Goal: Task Accomplishment & Management: Complete application form

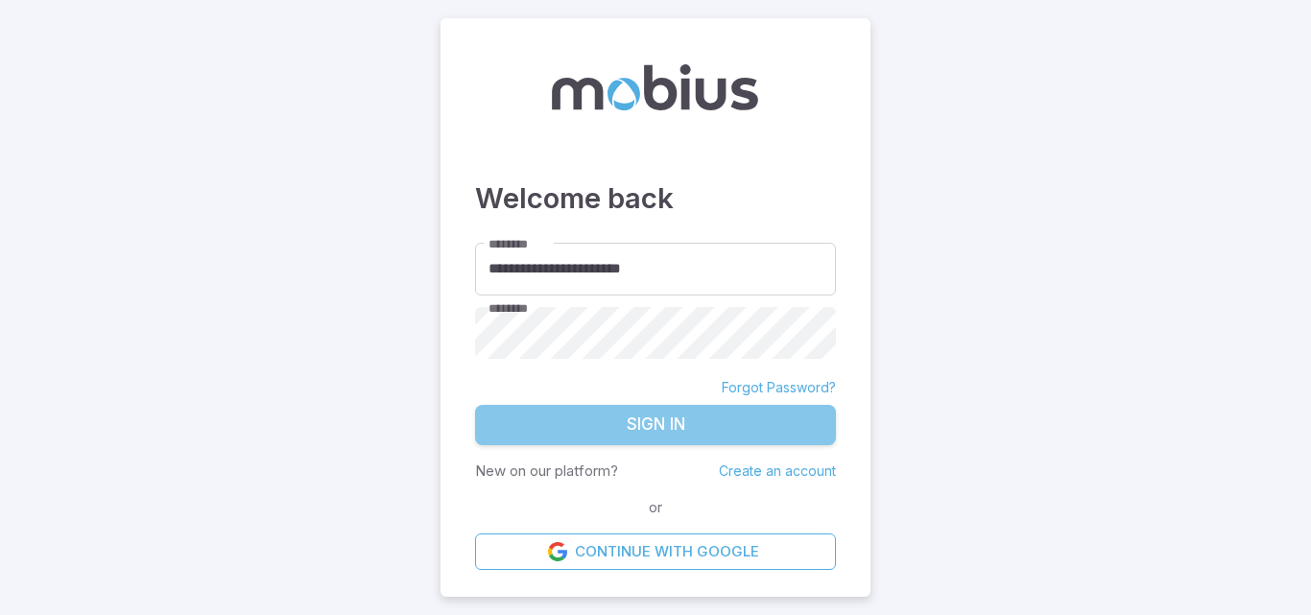
click at [711, 439] on button "Sign In" at bounding box center [655, 425] width 361 height 40
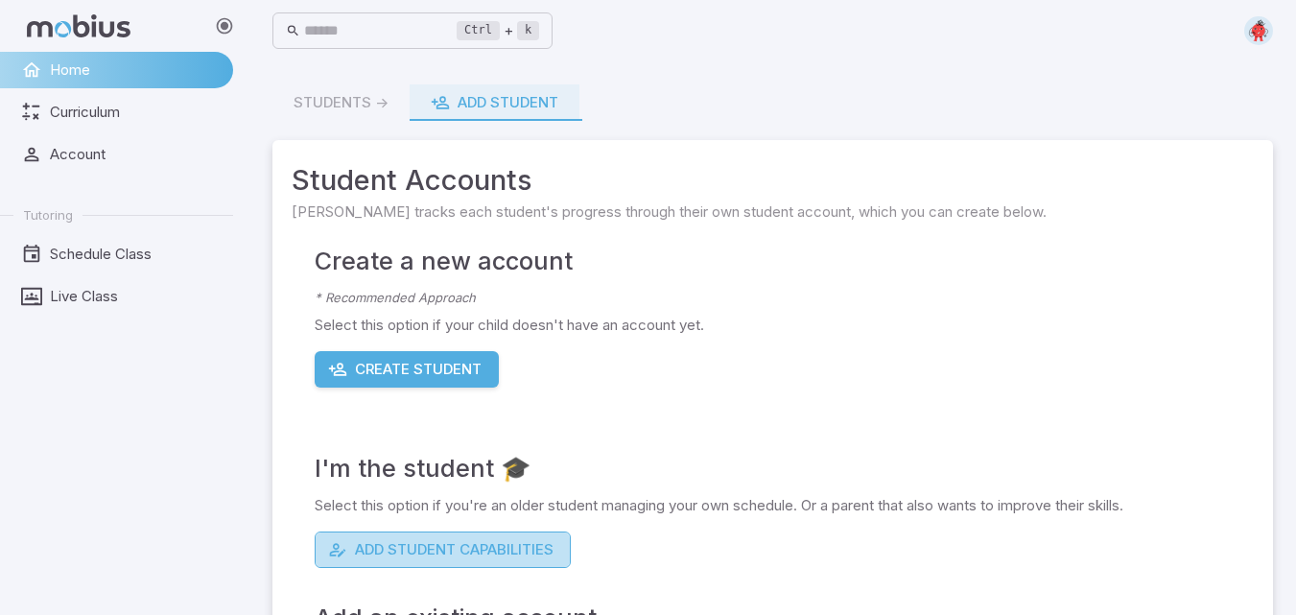
click at [420, 548] on button "Add Student Capabilities" at bounding box center [443, 550] width 256 height 36
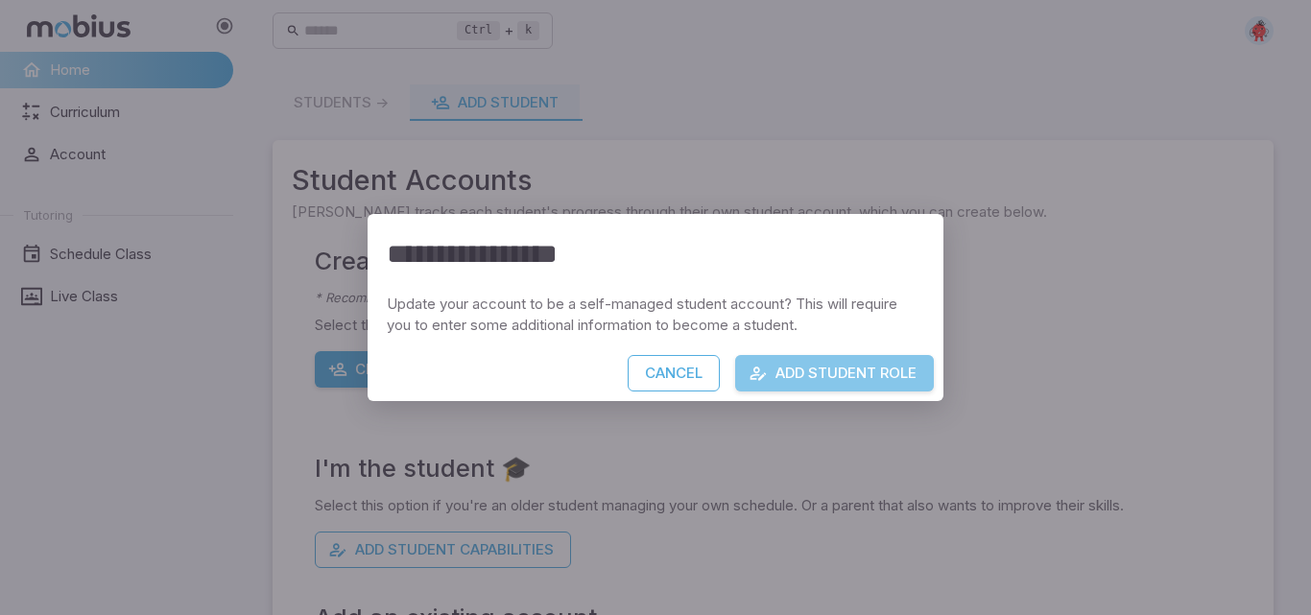
click at [901, 365] on button "Add Student Role" at bounding box center [834, 373] width 199 height 36
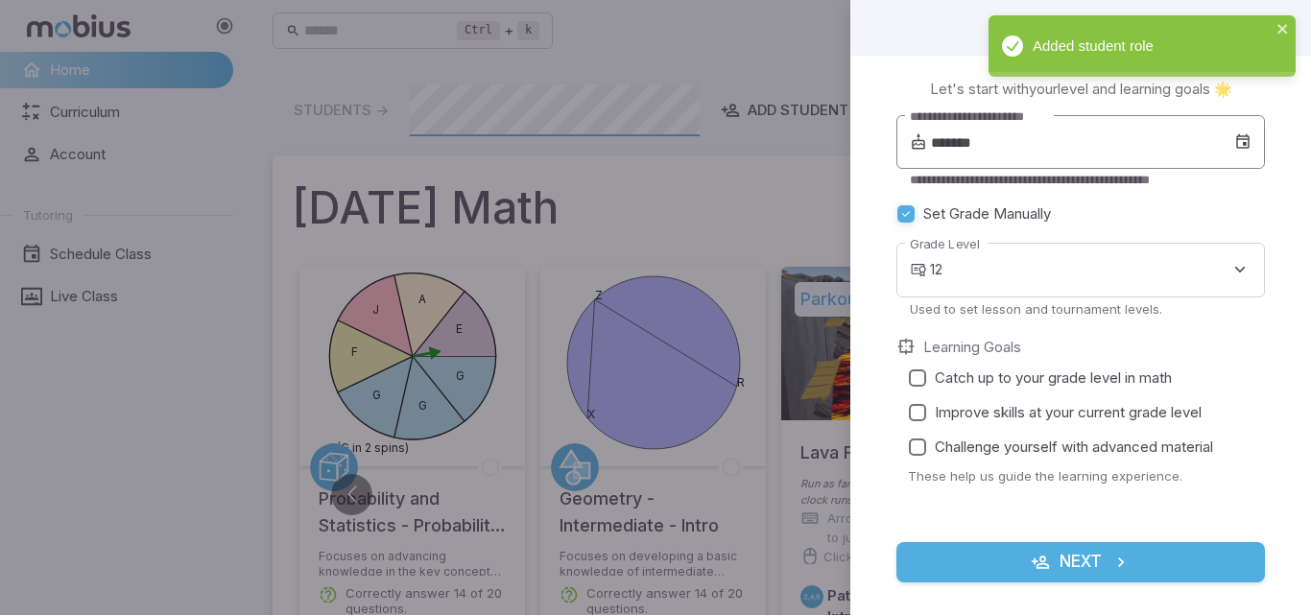
click at [1234, 148] on icon at bounding box center [1242, 141] width 17 height 19
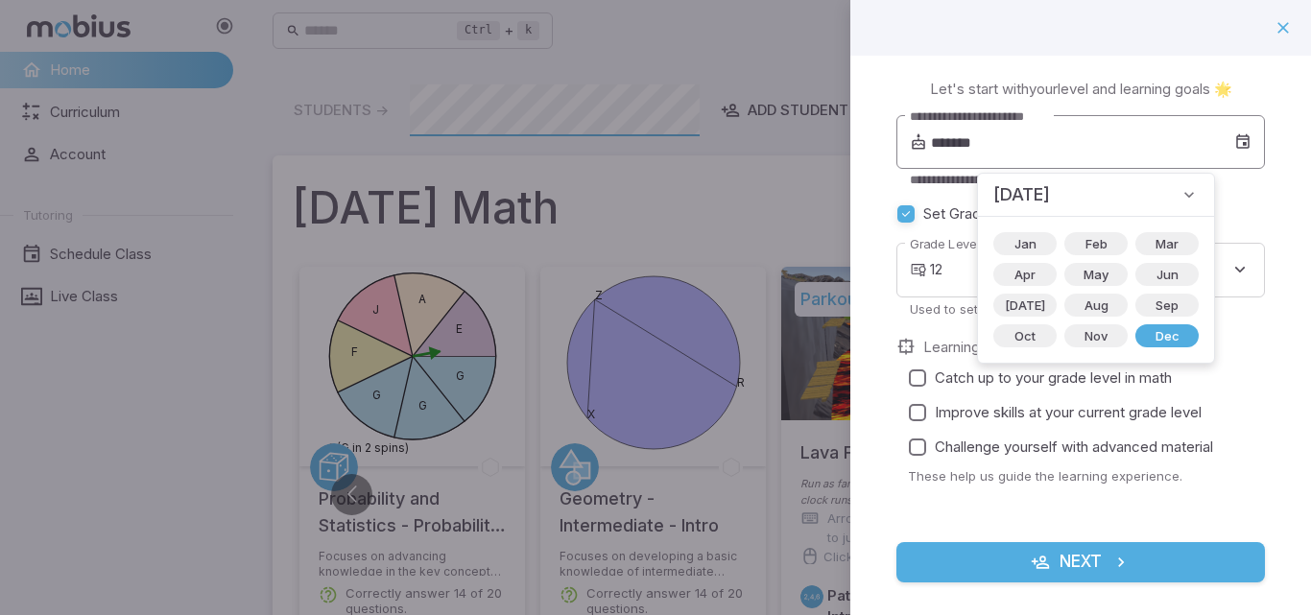
click at [1234, 148] on icon at bounding box center [1242, 141] width 17 height 19
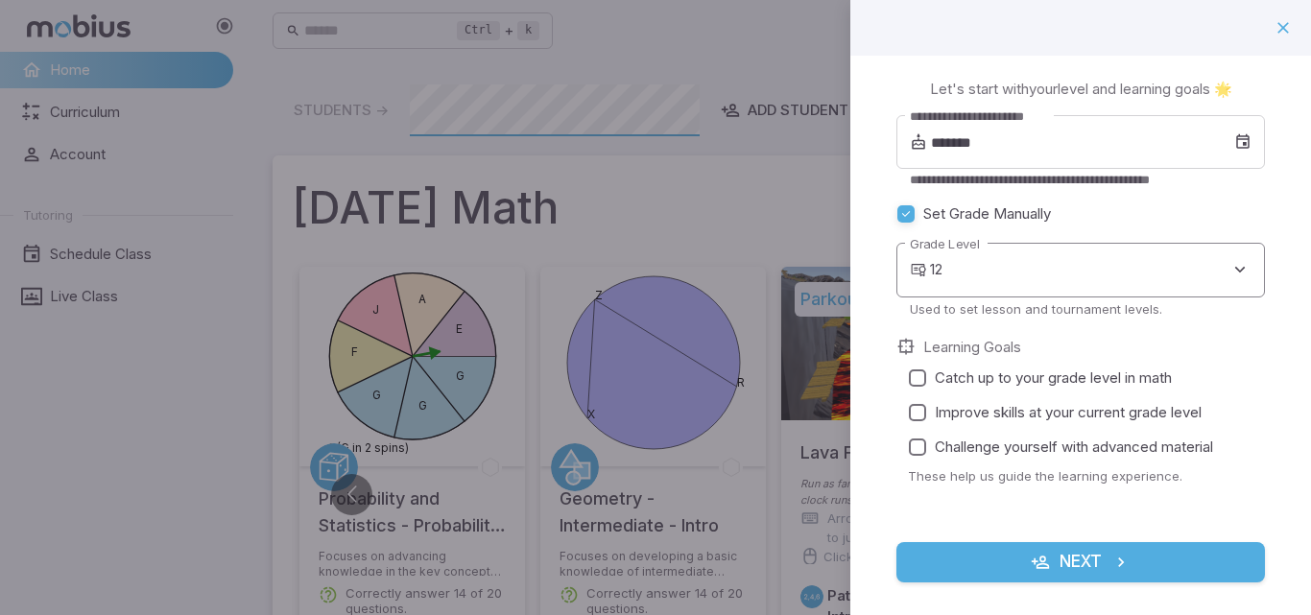
click at [1140, 292] on body "Home Curriculum Account Tutoring Schedule Class Live Class Ctrl + k ​ Students …" at bounding box center [655, 621] width 1311 height 1243
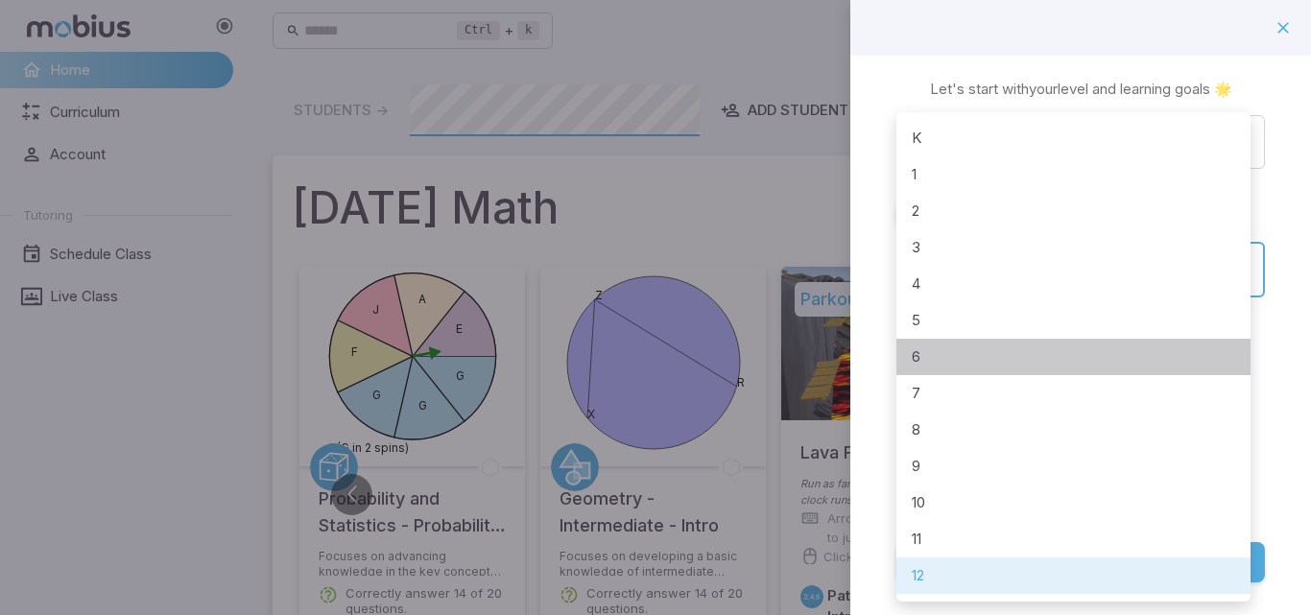
click at [955, 342] on li "6" at bounding box center [1073, 357] width 354 height 36
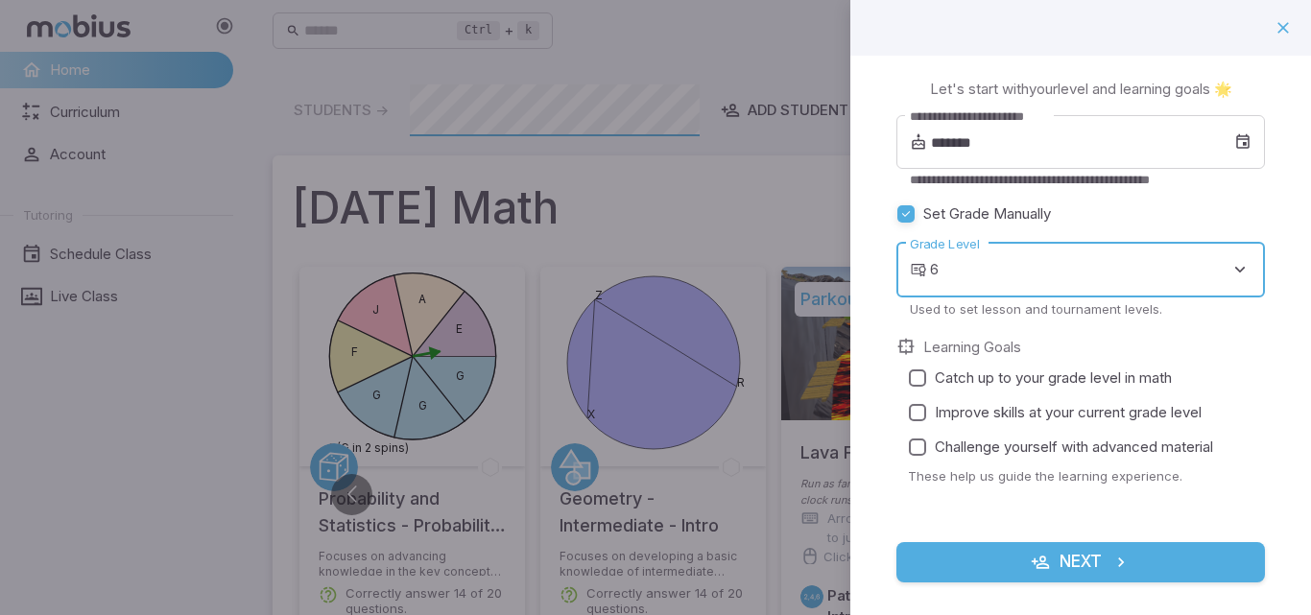
click at [1039, 272] on body "Home Curriculum Account Tutoring Schedule Class Live Class Ctrl + k ​ Students …" at bounding box center [655, 621] width 1311 height 1243
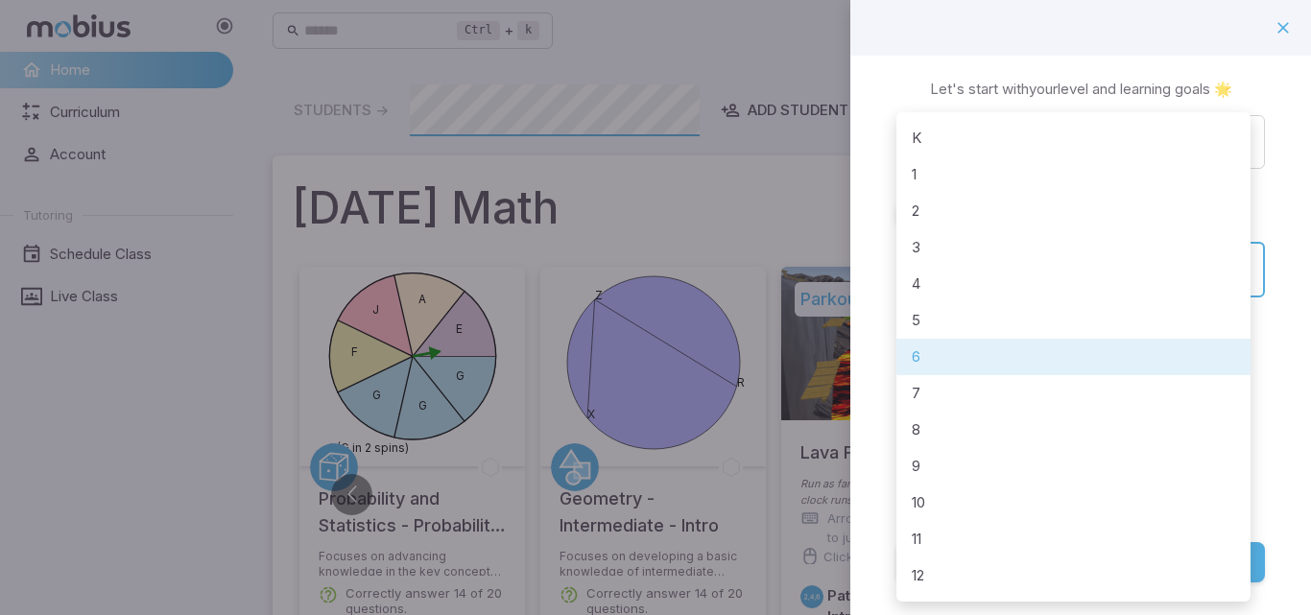
click at [960, 397] on li "7" at bounding box center [1073, 393] width 354 height 36
type input "*"
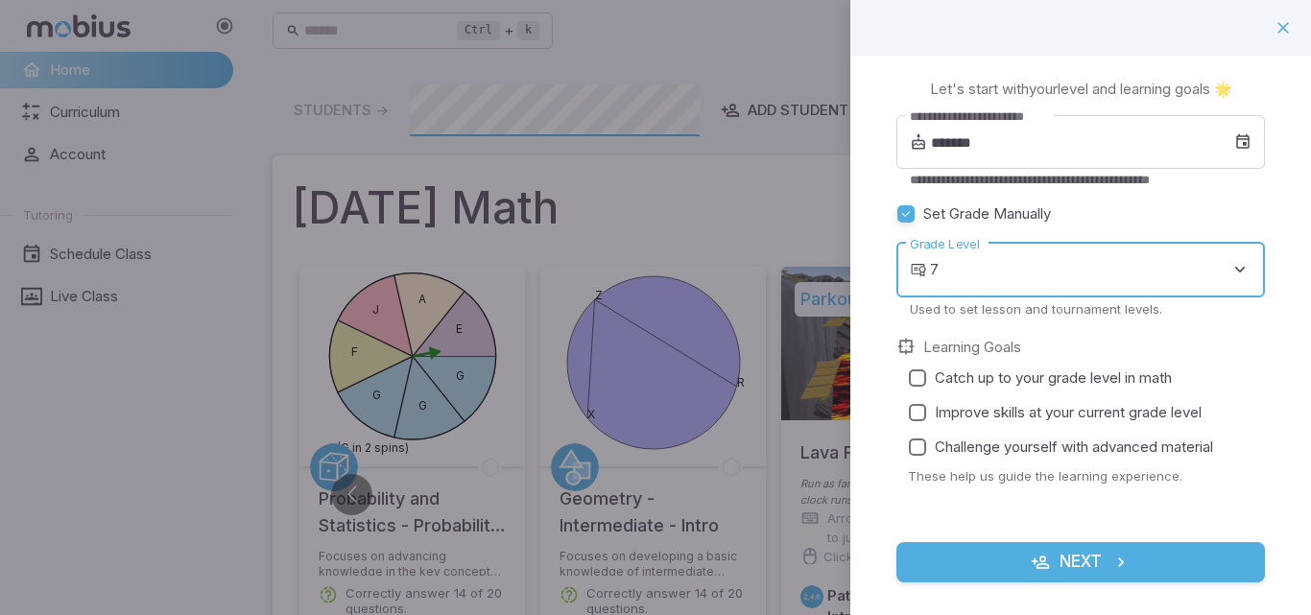
click at [972, 354] on label "Learning Goals" at bounding box center [972, 347] width 98 height 21
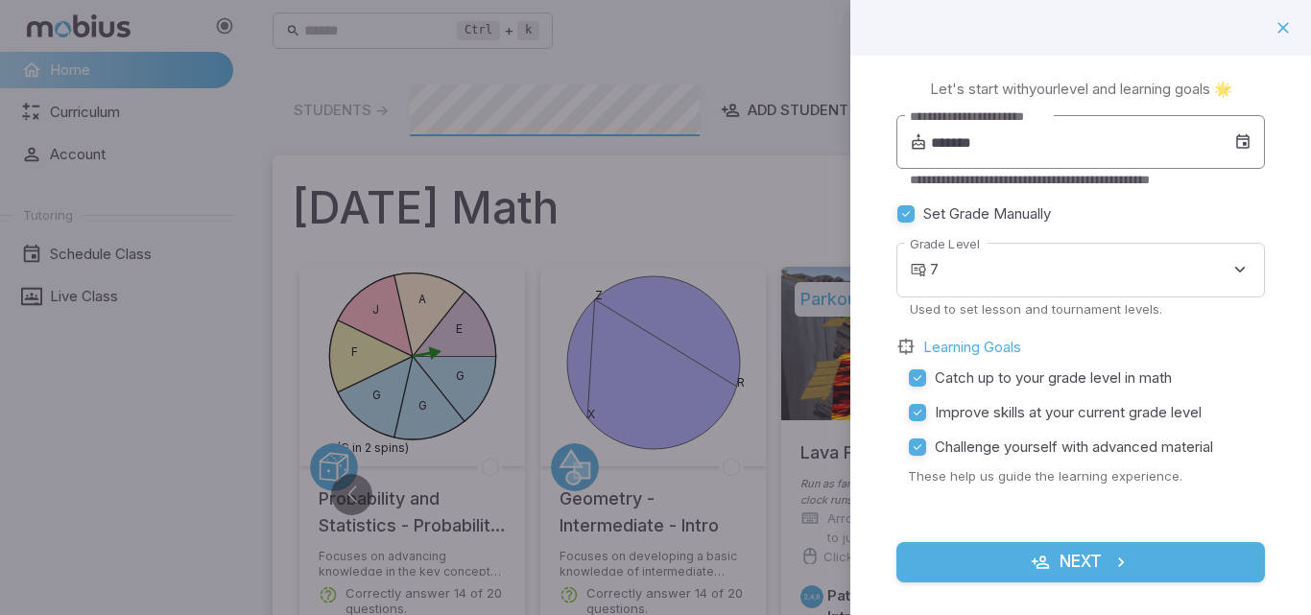
click at [1234, 140] on icon at bounding box center [1242, 141] width 17 height 19
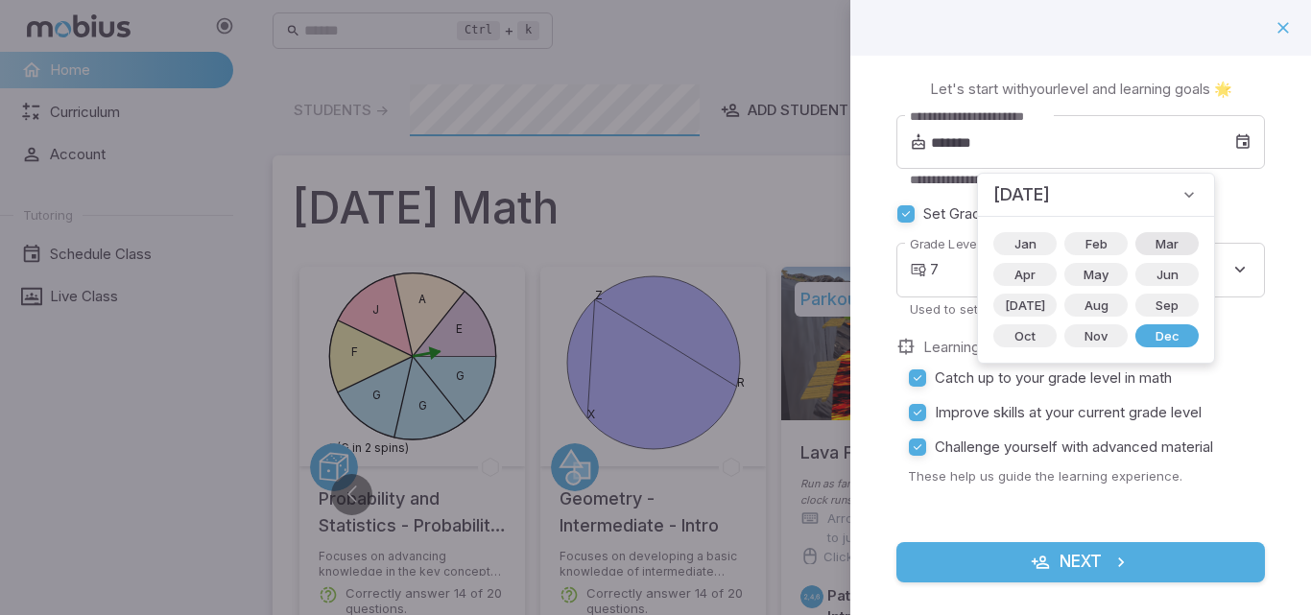
click at [1144, 248] on span "Mar" at bounding box center [1167, 243] width 46 height 19
type input "*******"
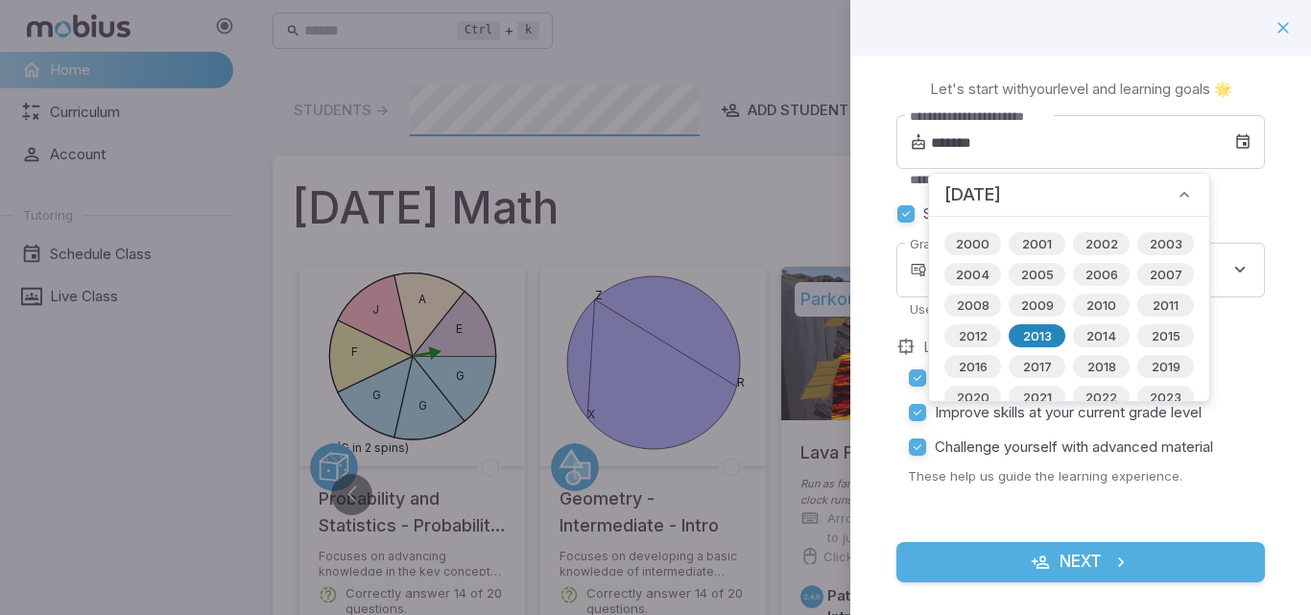
click at [1035, 346] on div "2013" at bounding box center [1036, 335] width 57 height 23
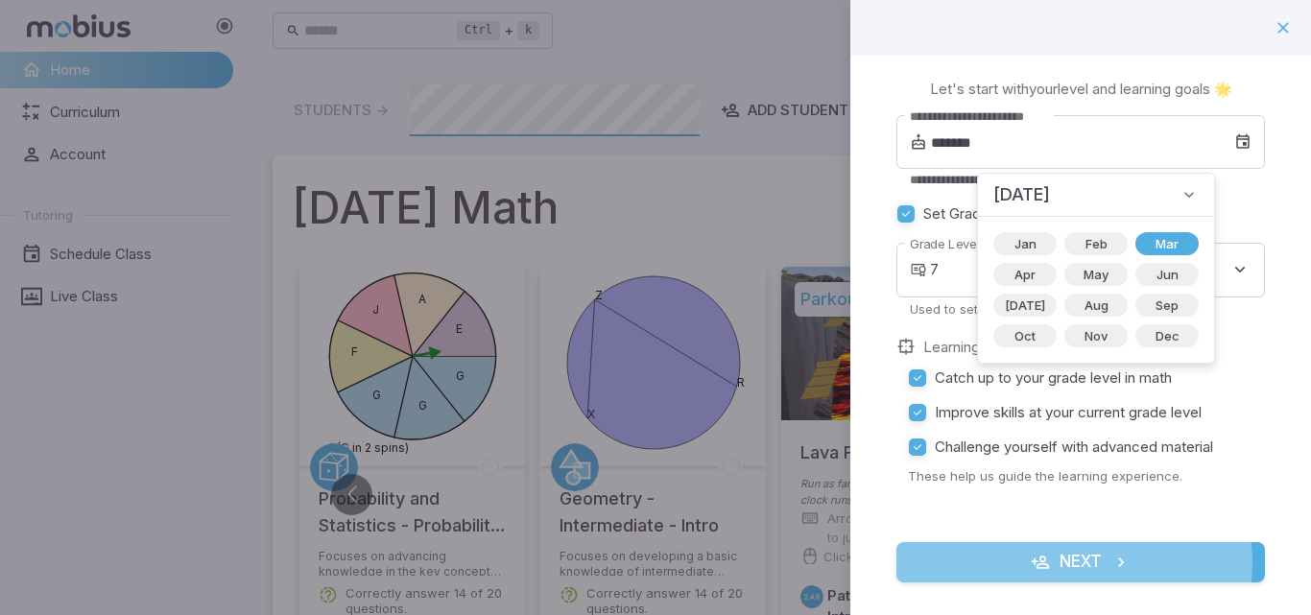
click at [1070, 562] on button "Next" at bounding box center [1080, 562] width 368 height 40
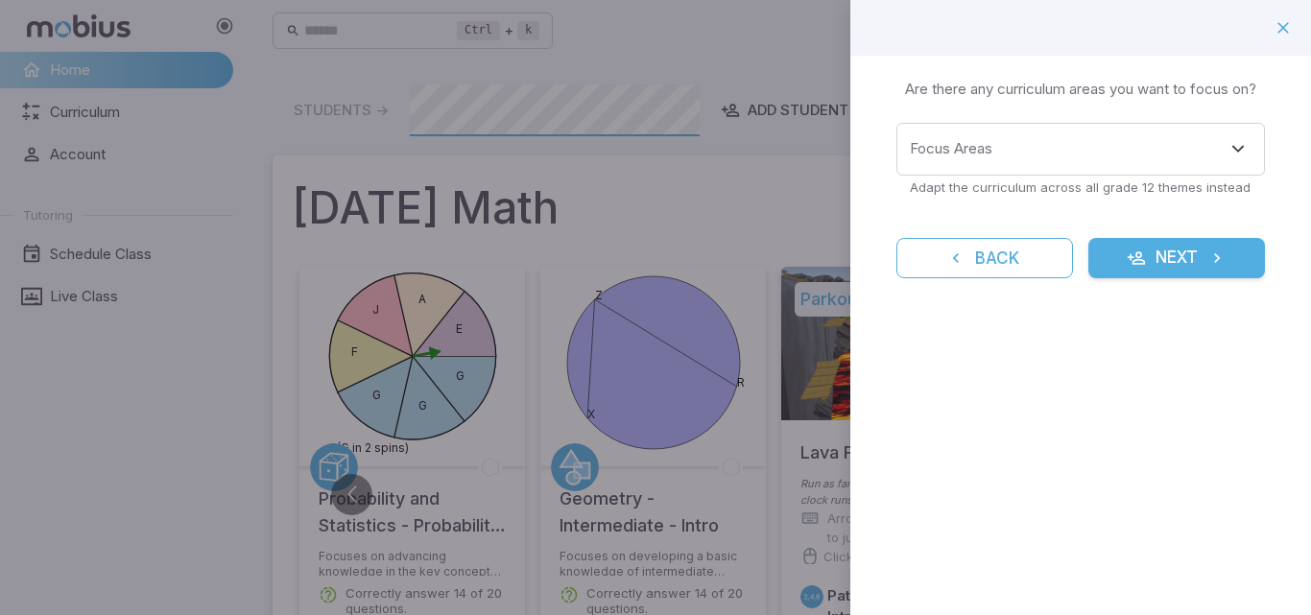
click at [1148, 250] on button "Next" at bounding box center [1176, 258] width 177 height 40
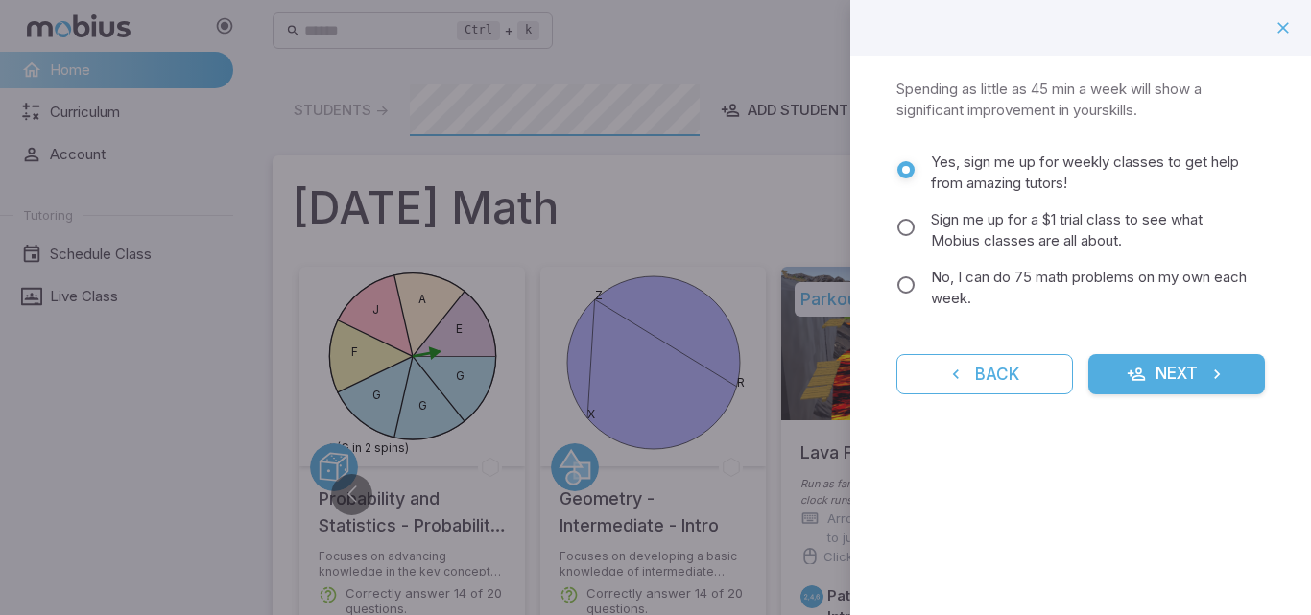
click at [1044, 285] on span "No, I can do 75 math problems on my own each week." at bounding box center [1090, 288] width 319 height 42
click at [1159, 391] on button "Next" at bounding box center [1176, 374] width 177 height 40
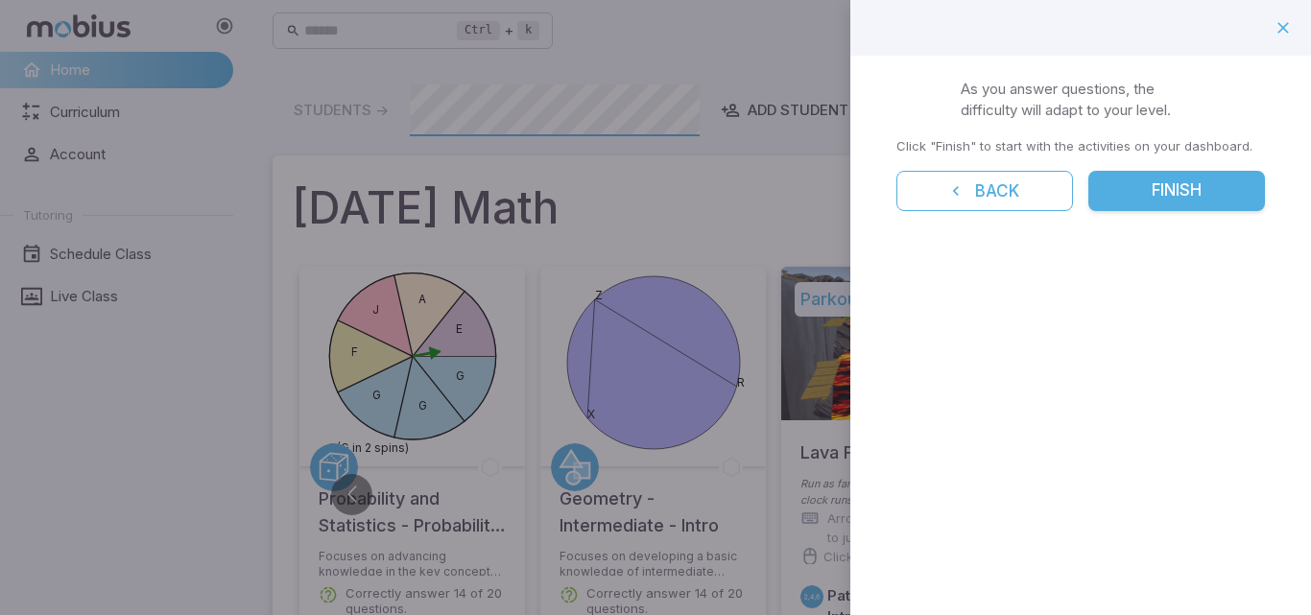
click at [1188, 163] on div "Mobius Math Starts Now 💥 As you answer questions, the difficulty will adapt to …" at bounding box center [1080, 156] width 461 height 201
click at [1177, 206] on button "Finish" at bounding box center [1176, 191] width 177 height 40
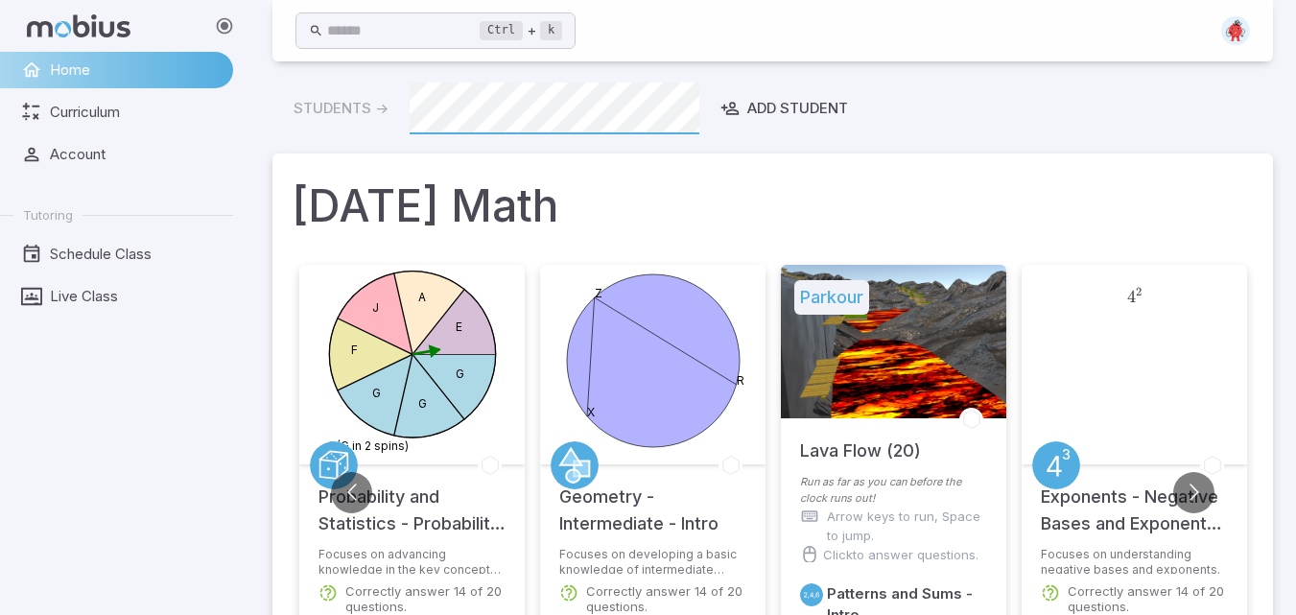
scroll to position [563, 0]
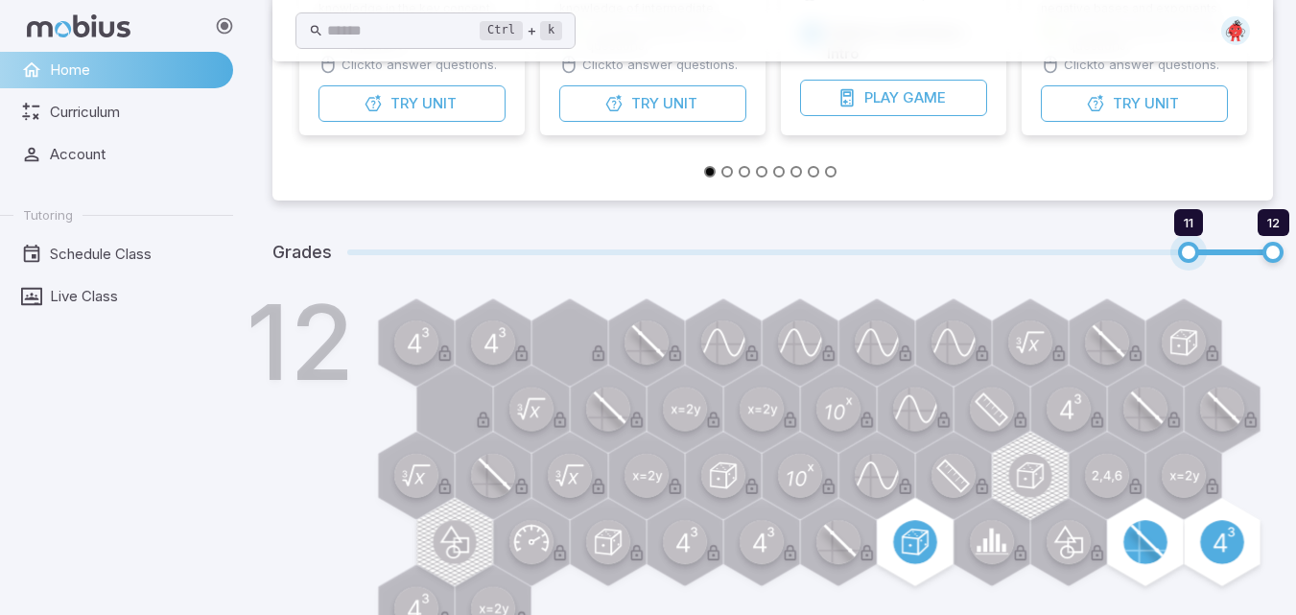
drag, startPoint x: 1278, startPoint y: 240, endPoint x: 1088, endPoint y: 245, distance: 190.0
click at [1088, 245] on span "11 12" at bounding box center [810, 252] width 926 height 25
click at [1095, 245] on span "10" at bounding box center [1105, 252] width 21 height 21
click at [816, 242] on span "10 12" at bounding box center [810, 252] width 926 height 25
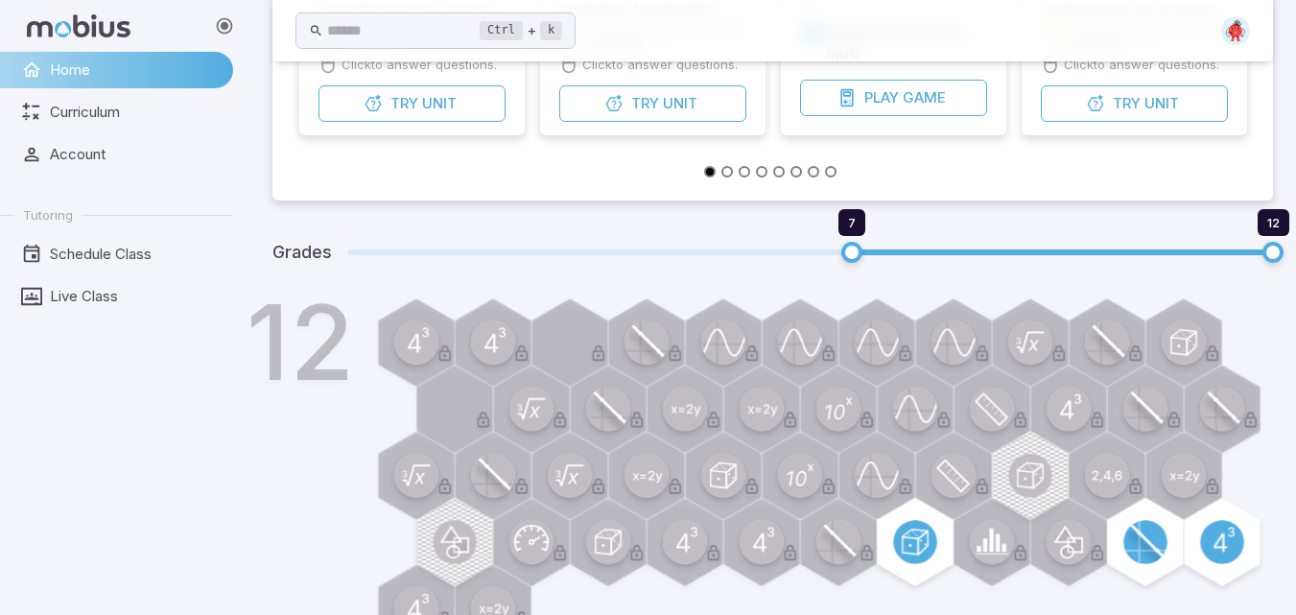
click at [750, 261] on span "7 12" at bounding box center [810, 252] width 926 height 25
click at [345, 248] on div "Grades 6 12" at bounding box center [772, 253] width 1001 height 58
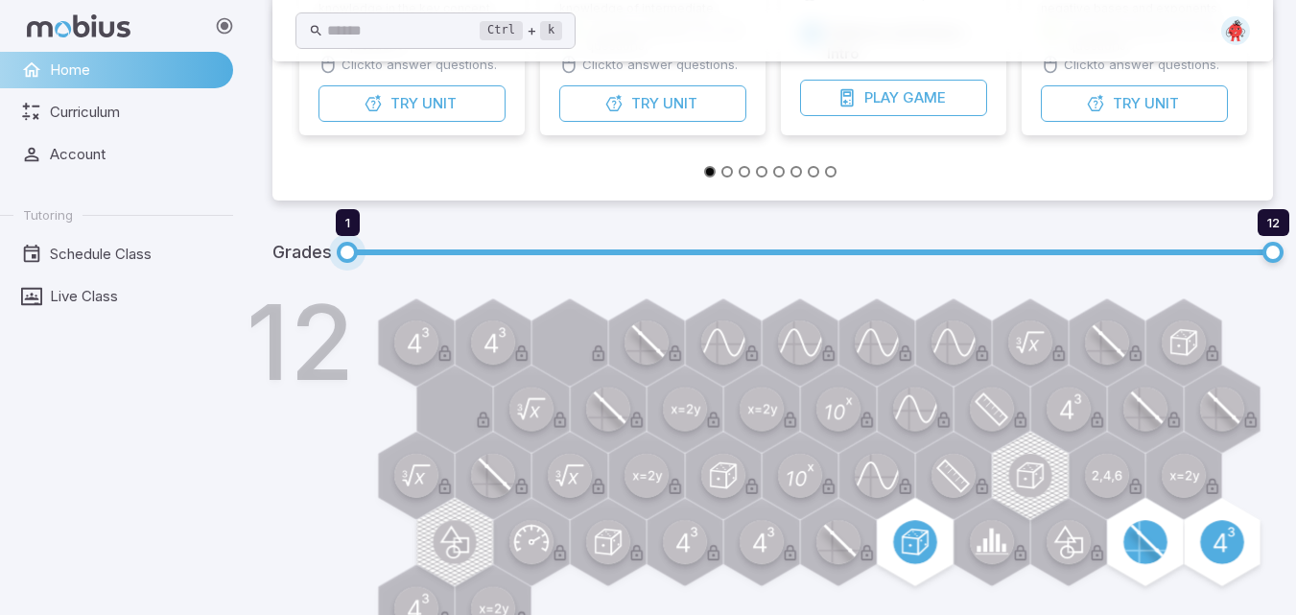
drag, startPoint x: 767, startPoint y: 242, endPoint x: 1089, endPoint y: 315, distance: 330.5
click at [339, 253] on span "1" at bounding box center [347, 252] width 21 height 21
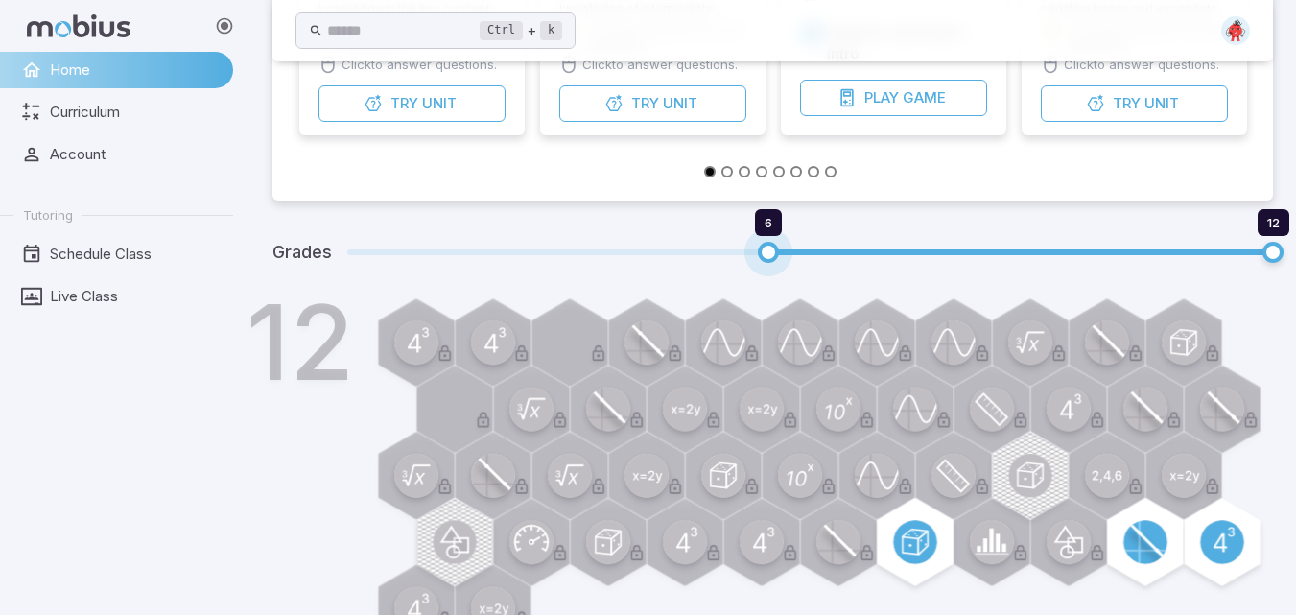
click at [800, 256] on span "6 12" at bounding box center [810, 252] width 926 height 25
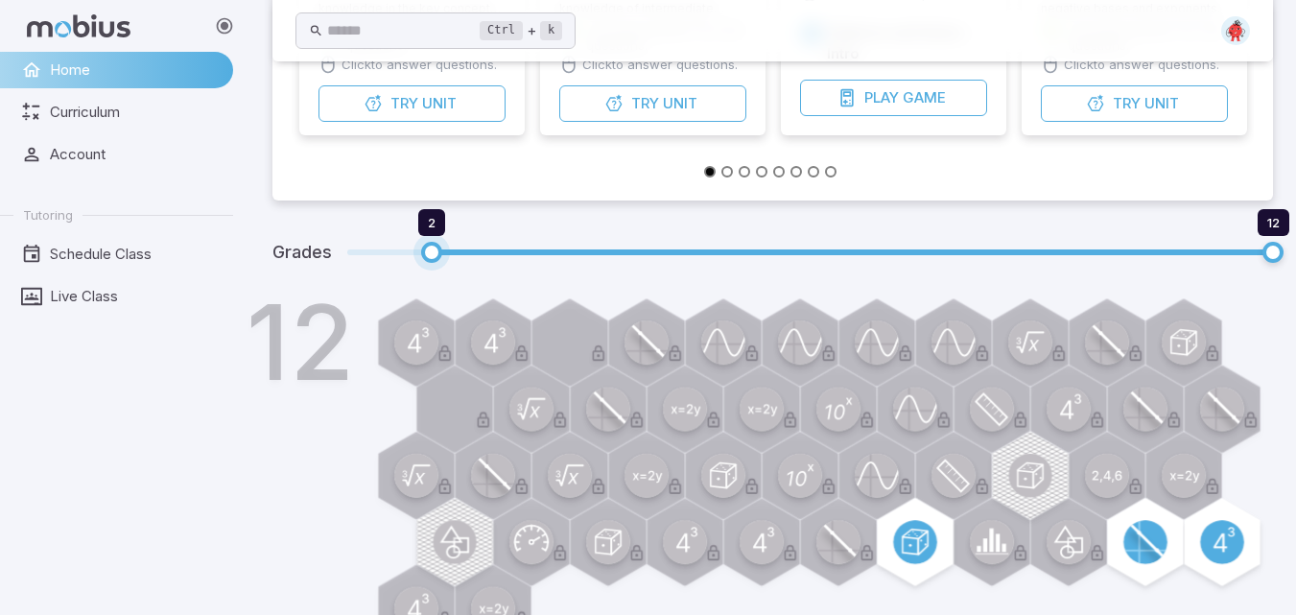
drag, startPoint x: 748, startPoint y: 245, endPoint x: 346, endPoint y: 256, distance: 402.2
click at [347, 256] on span "2 12" at bounding box center [810, 252] width 926 height 25
type input "*"
click at [346, 256] on span "1" at bounding box center [347, 252] width 21 height 21
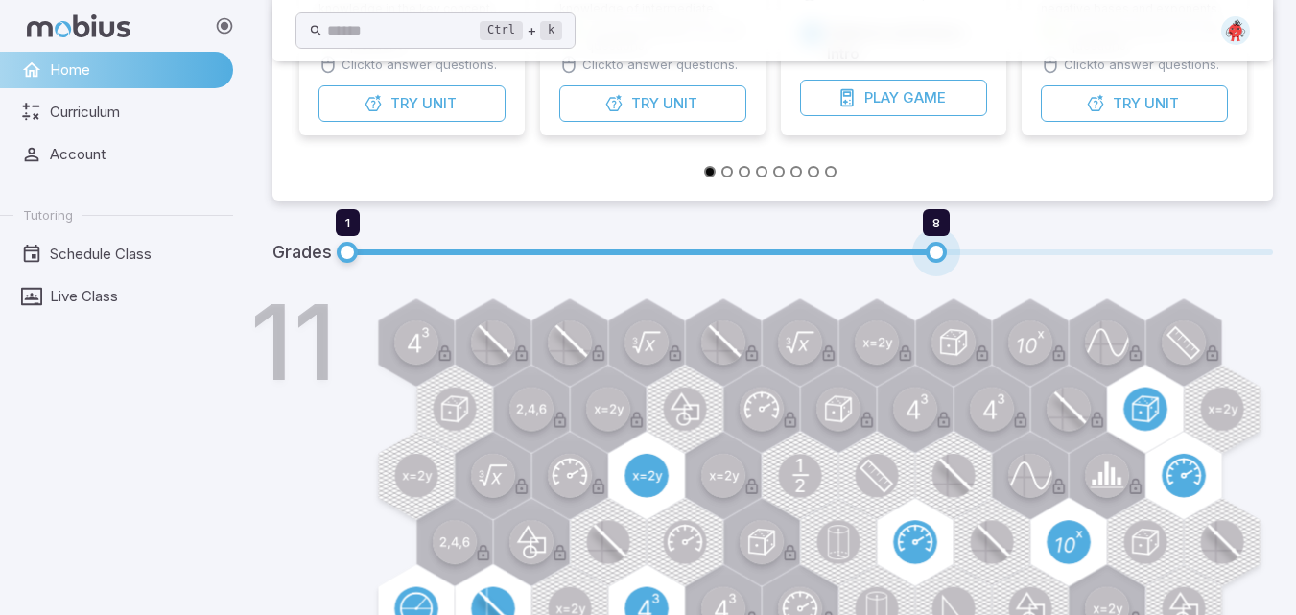
drag, startPoint x: 1273, startPoint y: 247, endPoint x: 952, endPoint y: 251, distance: 321.4
click at [947, 251] on span "8" at bounding box center [936, 252] width 21 height 21
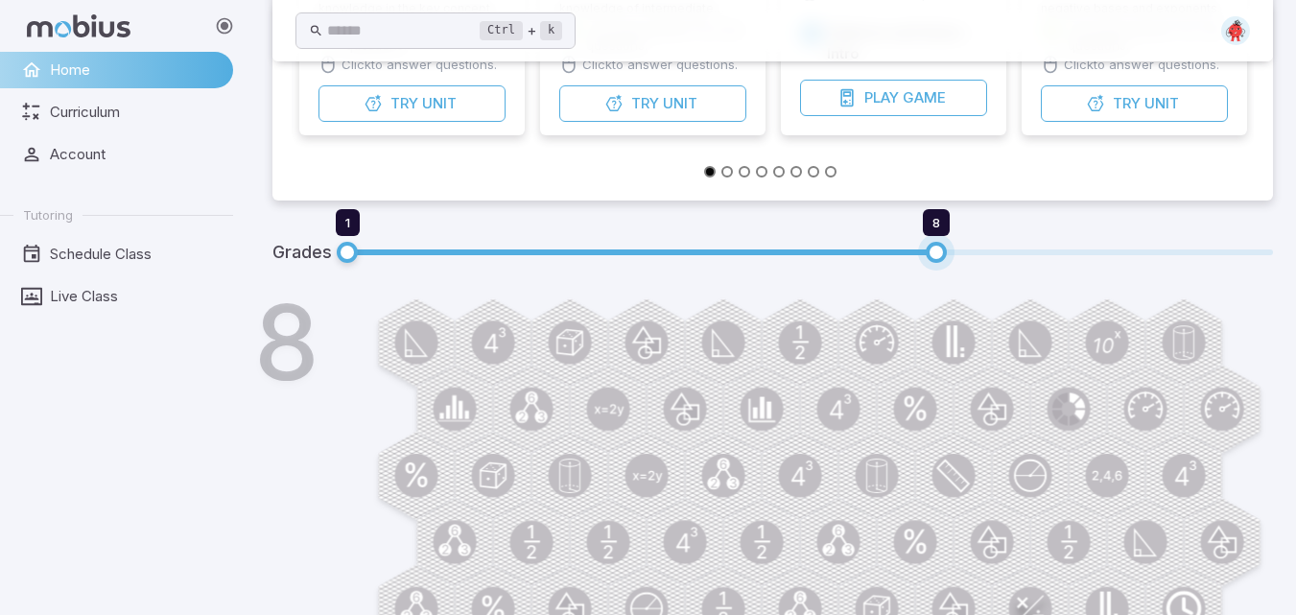
click at [947, 251] on span "8" at bounding box center [936, 252] width 21 height 21
click at [840, 255] on span "1 7" at bounding box center [810, 252] width 926 height 25
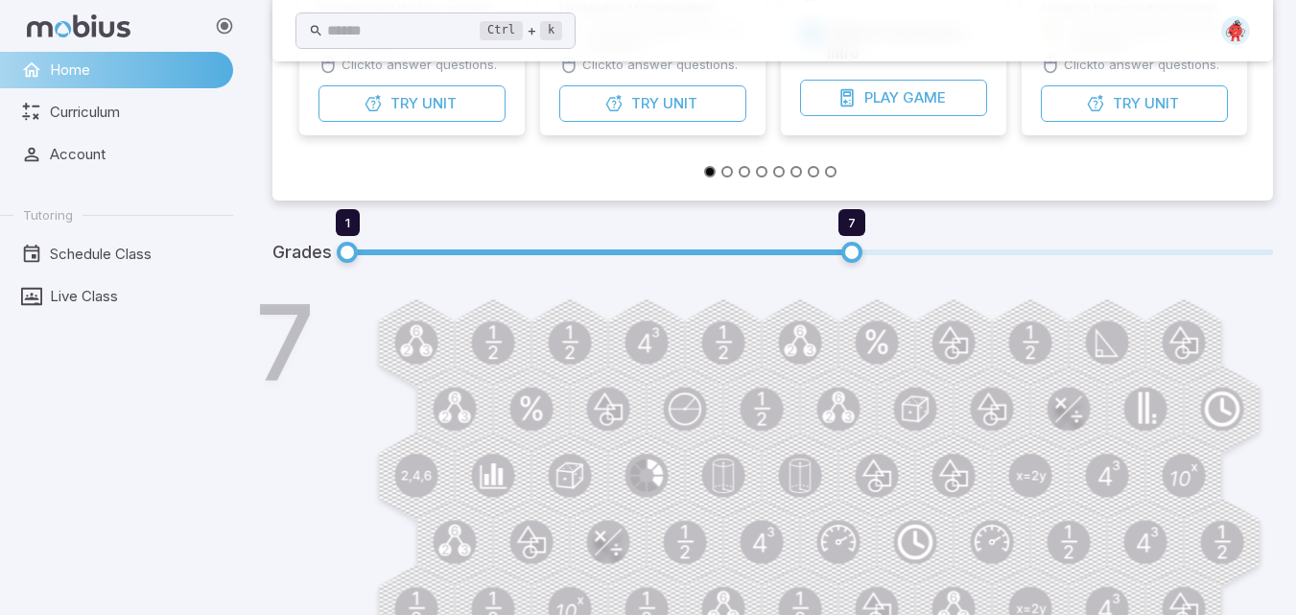
click at [732, 255] on span "1 7" at bounding box center [810, 252] width 926 height 25
type input "*"
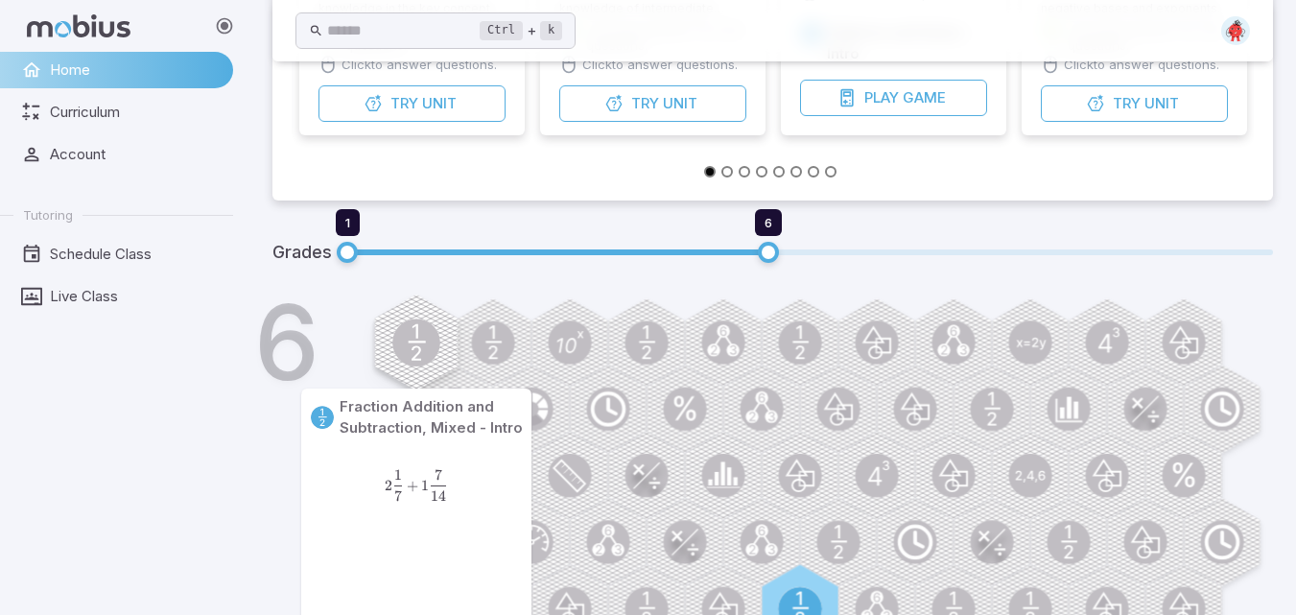
click at [400, 351] on circle at bounding box center [416, 343] width 48 height 48
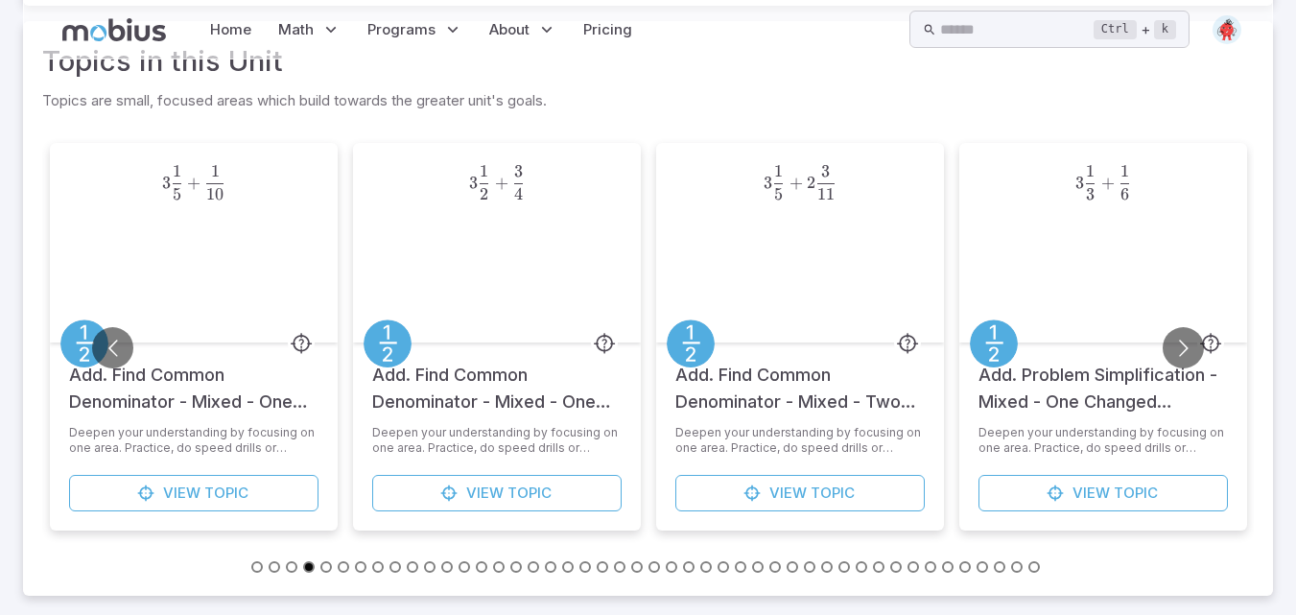
scroll to position [0, 0]
